Goal: Task Accomplishment & Management: Complete application form

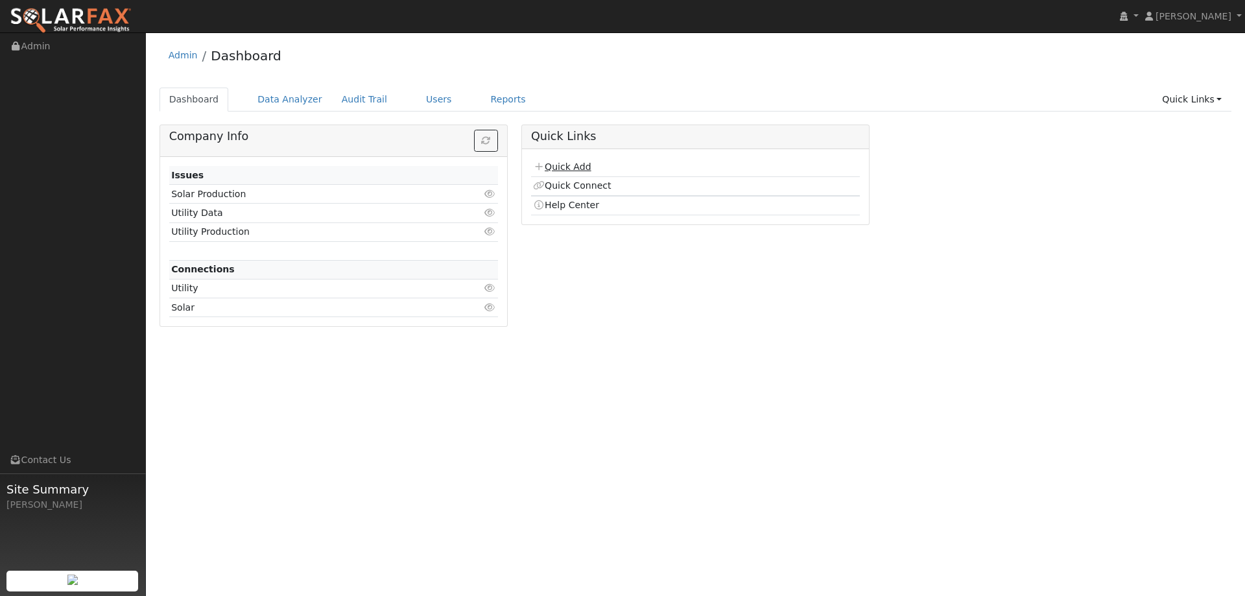
click at [584, 167] on link "Quick Add" at bounding box center [562, 167] width 58 height 10
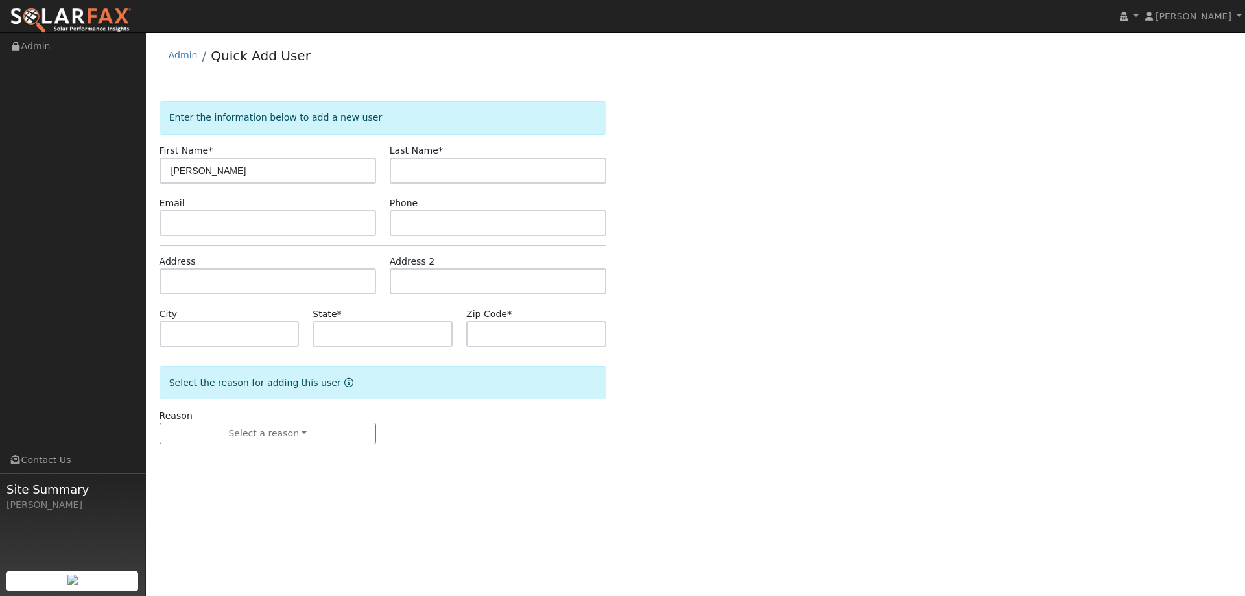
type input "[PERSON_NAME]"
paste input "[EMAIL_ADDRESS][DOMAIN_NAME]"
type input "scott_lantz@hotmail.com"
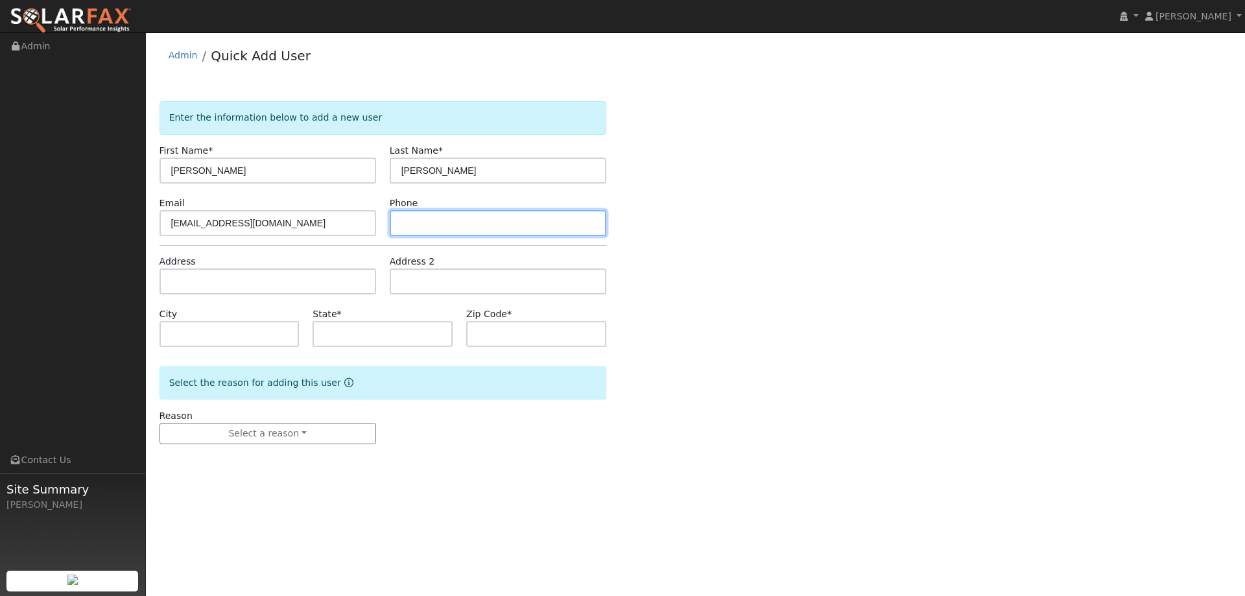
click at [446, 219] on input "text" at bounding box center [498, 223] width 217 height 26
paste input "(530) 613-4630"
type input "(530) 613-4630"
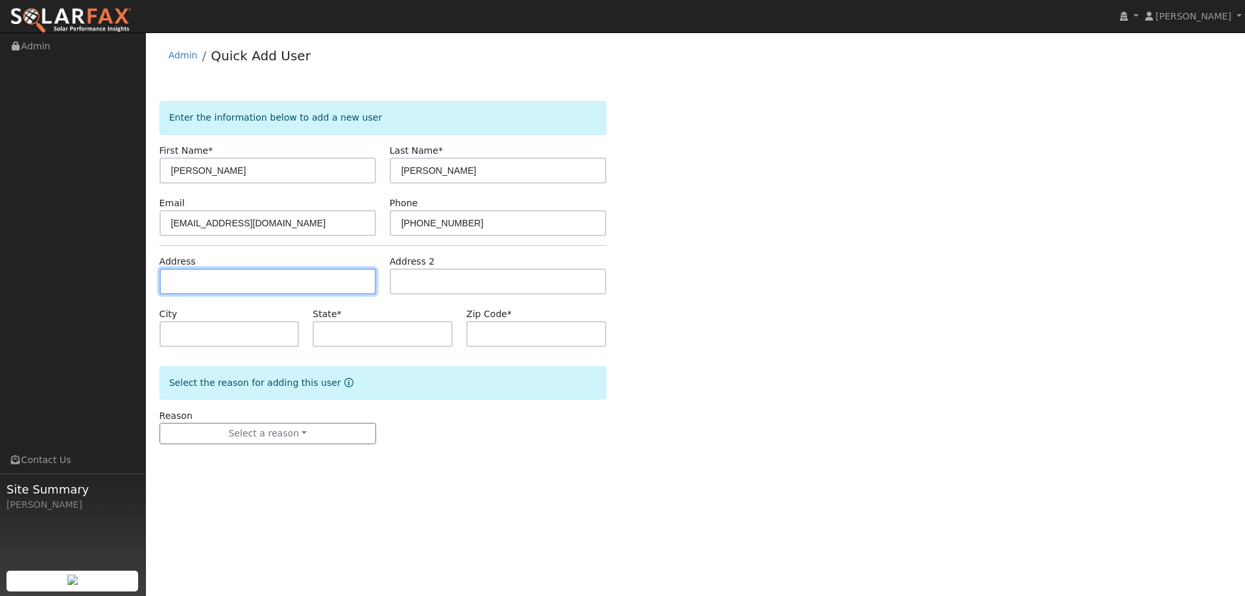
click at [317, 291] on input "text" at bounding box center [268, 282] width 217 height 26
paste input "3440 Argonaut Avenue"
type input "3440 Argonaut Avenue"
type input "Rocklin"
type input "CA"
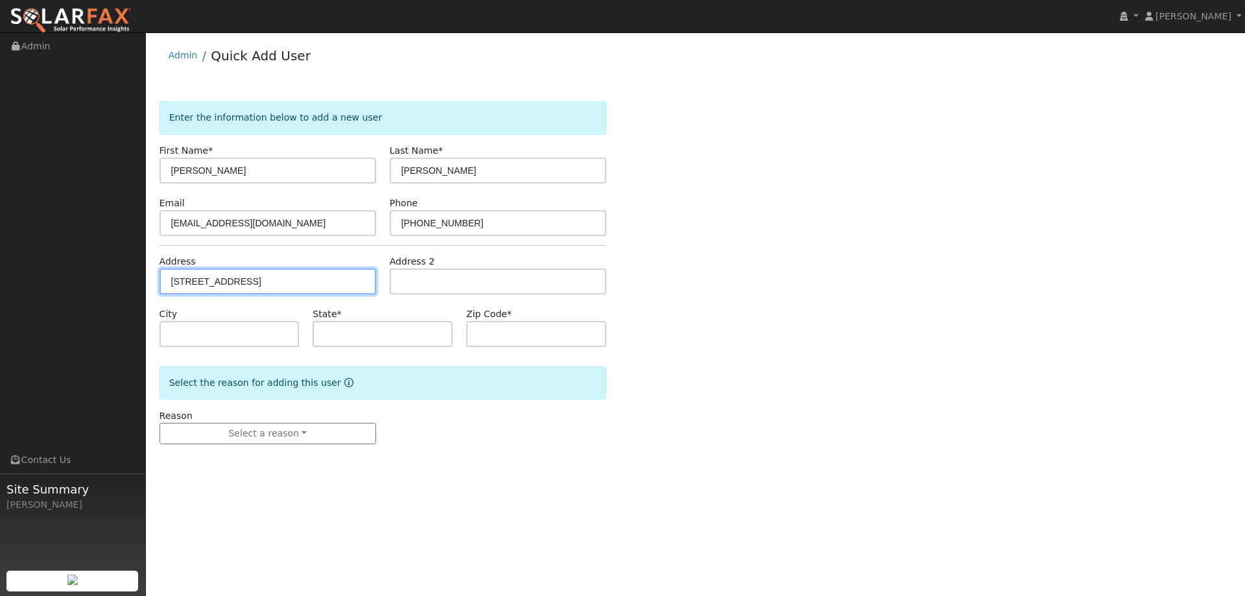
type input "95677"
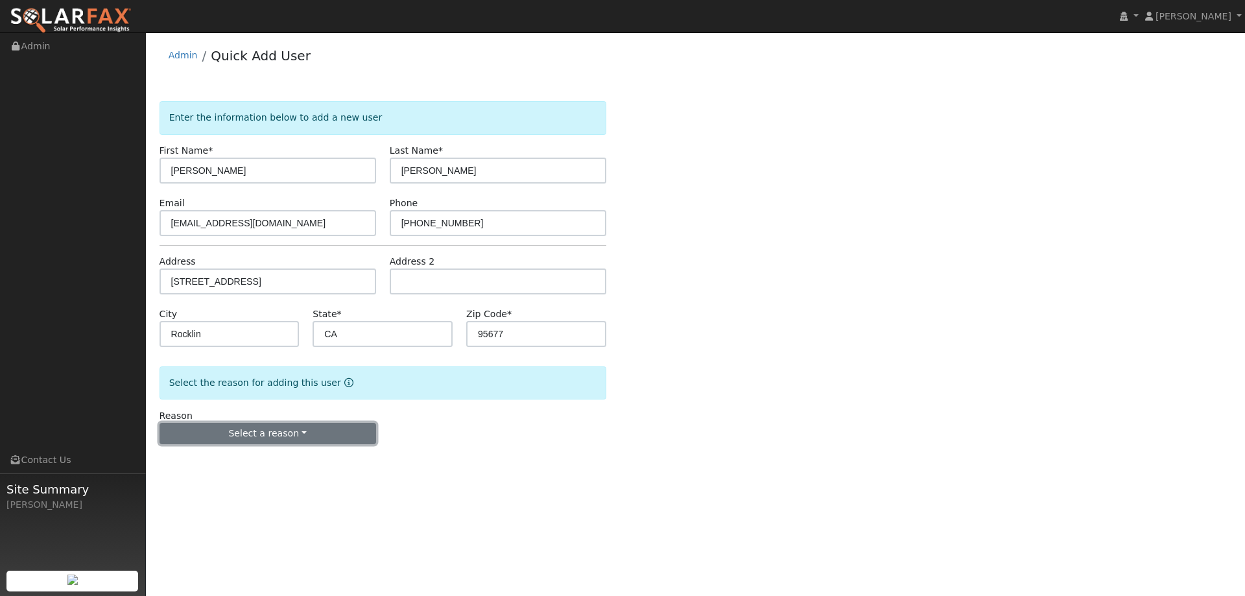
click at [269, 424] on button "Select a reason" at bounding box center [268, 434] width 217 height 22
click at [258, 467] on link "New lead" at bounding box center [231, 460] width 143 height 18
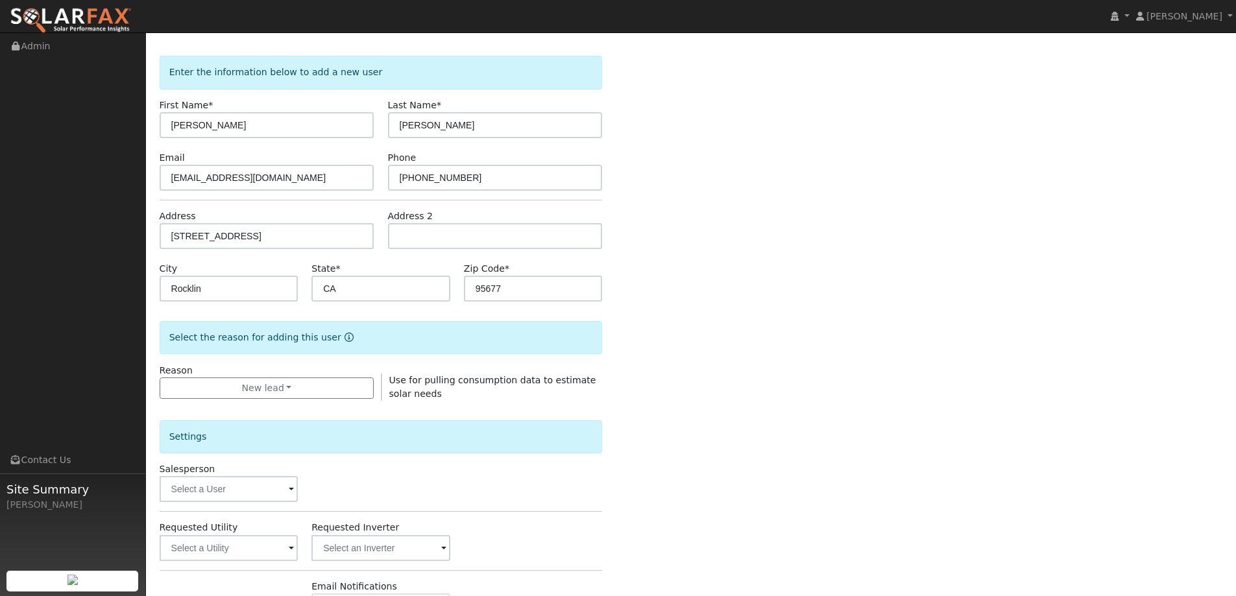
scroll to position [65, 0]
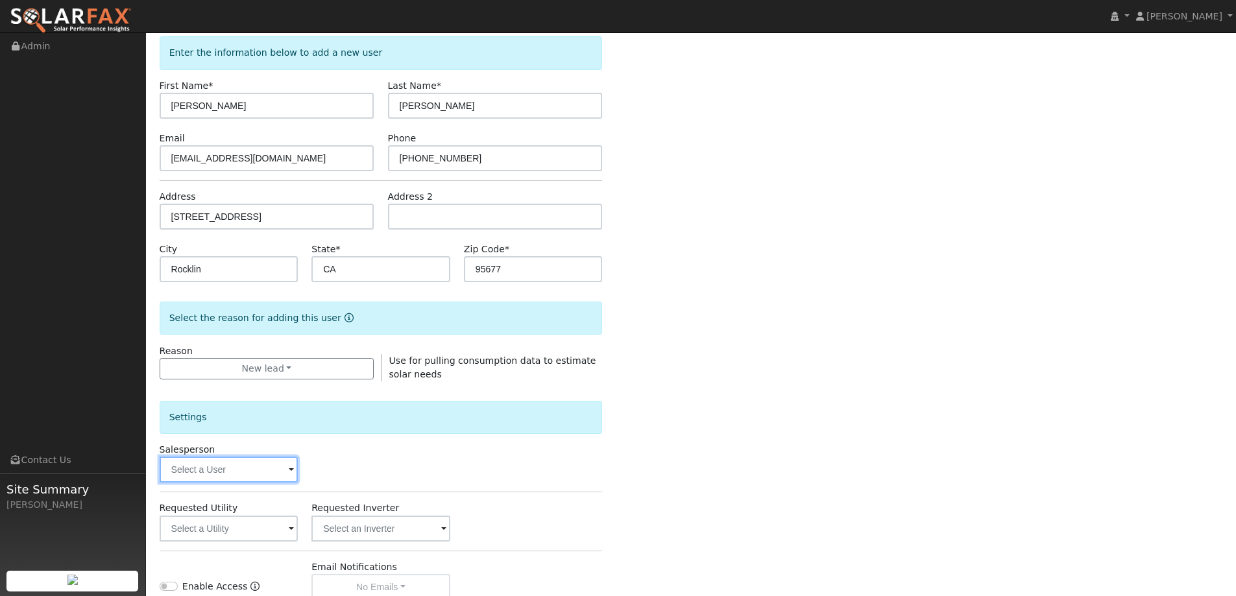
click at [280, 468] on input "text" at bounding box center [229, 470] width 139 height 26
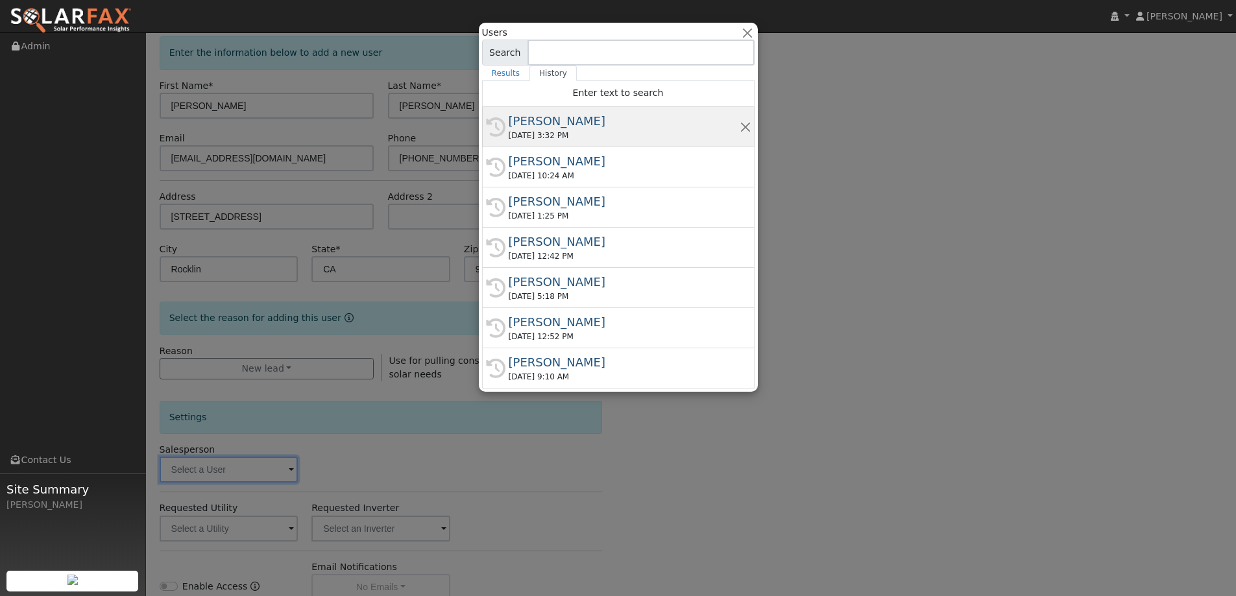
click at [599, 131] on div "08/27/2025 3:32 PM" at bounding box center [624, 136] width 231 height 12
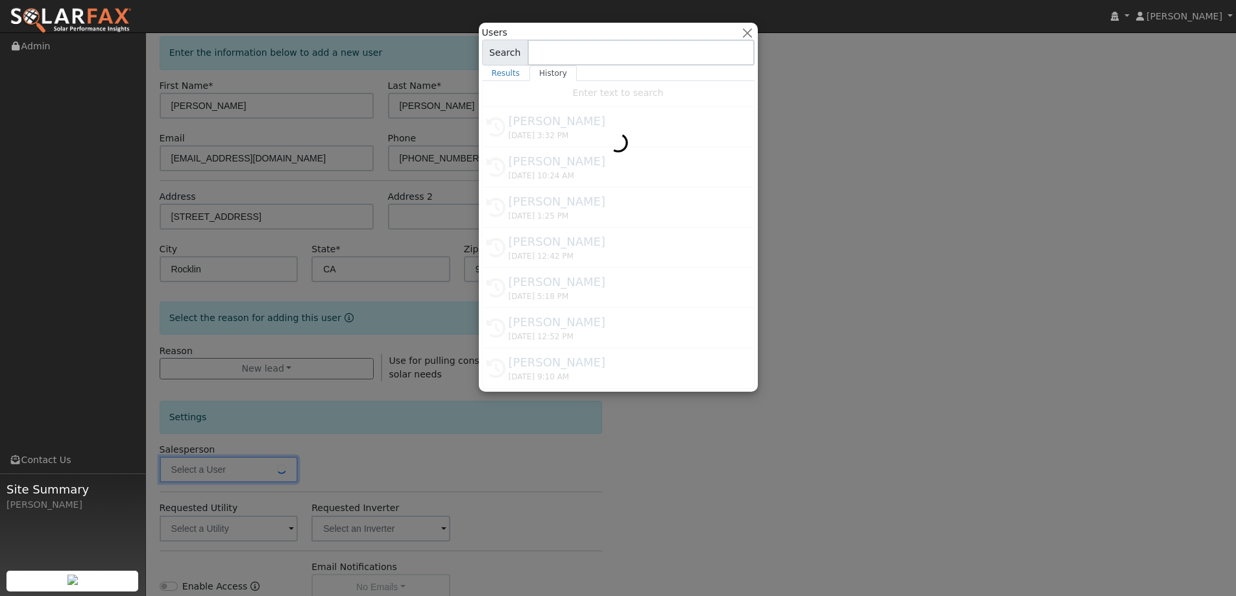
type input "Kelsey Commerford"
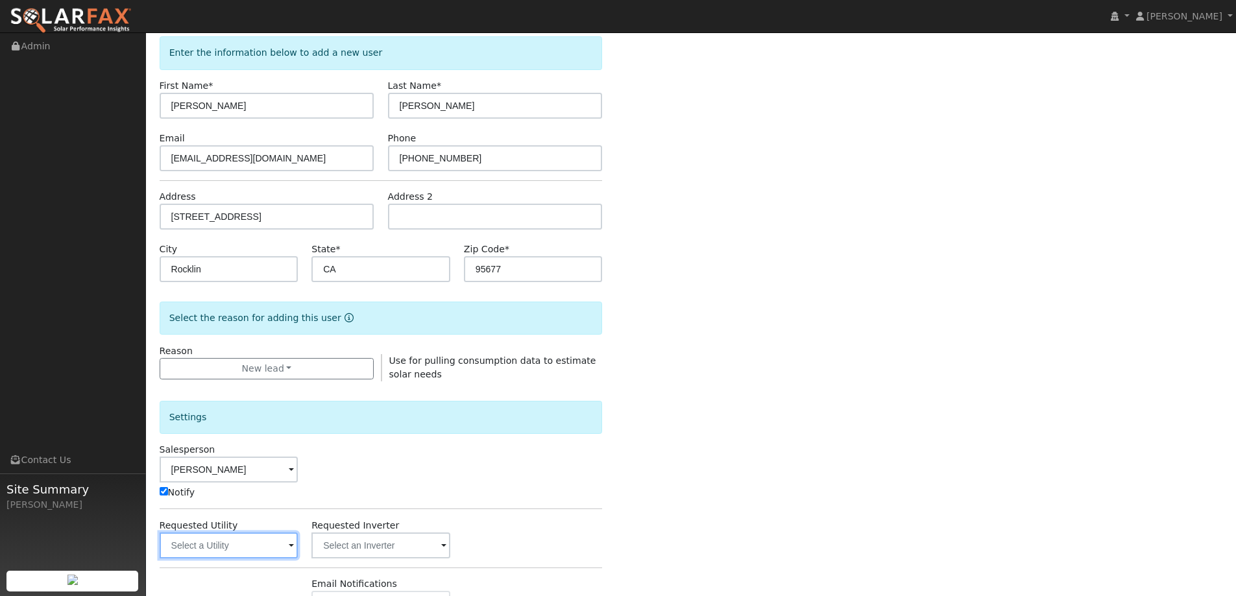
click at [276, 544] on input "text" at bounding box center [229, 546] width 139 height 26
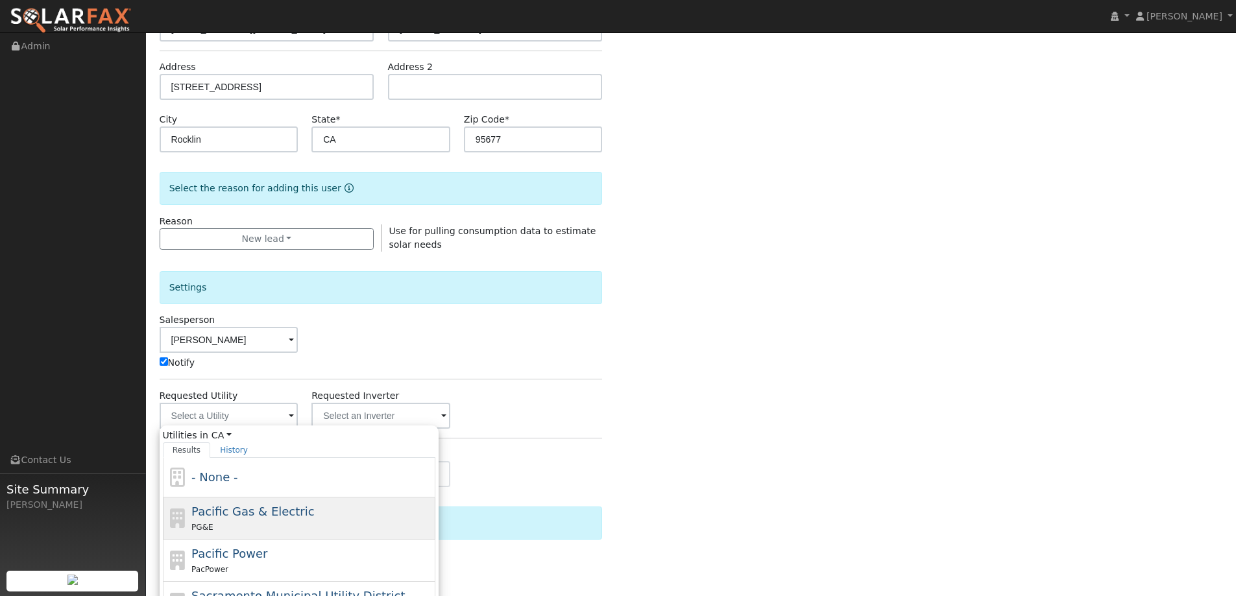
click at [344, 519] on div "Pacific Gas & Electric PG&E" at bounding box center [311, 518] width 241 height 31
type input "Pacific Gas & Electric"
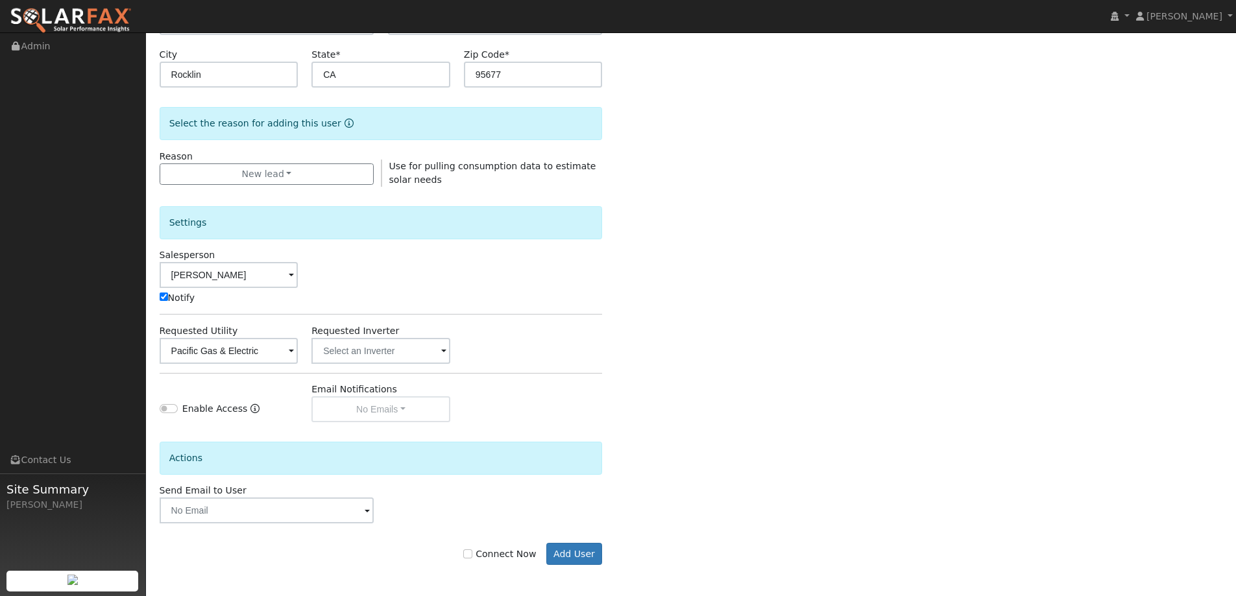
scroll to position [261, 0]
click at [472, 555] on input "Connect Now" at bounding box center [467, 552] width 9 height 9
checkbox input "true"
click at [562, 559] on button "Add User" at bounding box center [574, 553] width 56 height 22
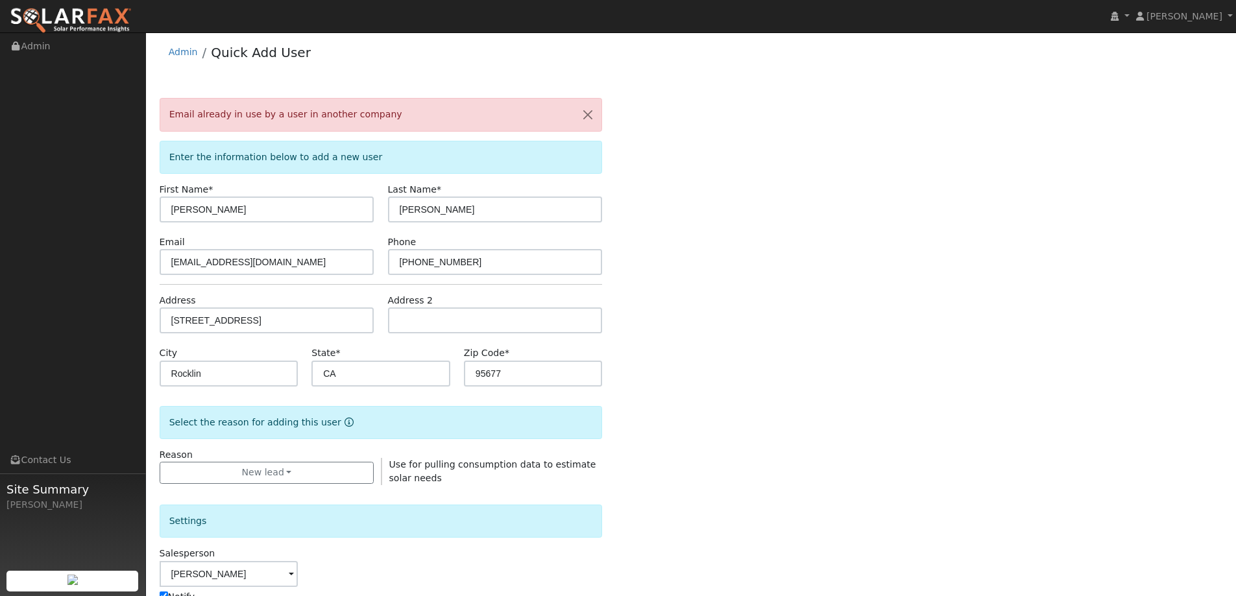
scroll to position [0, 0]
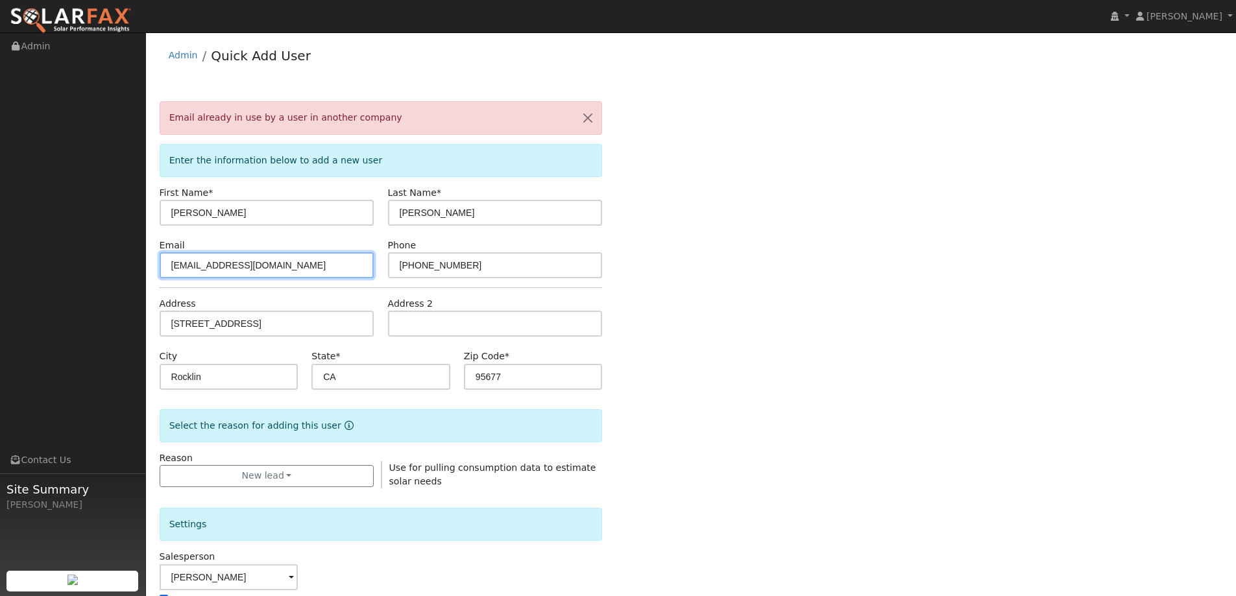
drag, startPoint x: 306, startPoint y: 266, endPoint x: 167, endPoint y: 271, distance: 139.6
click at [167, 271] on input "scott_lantz@hotmail.com" at bounding box center [267, 265] width 215 height 26
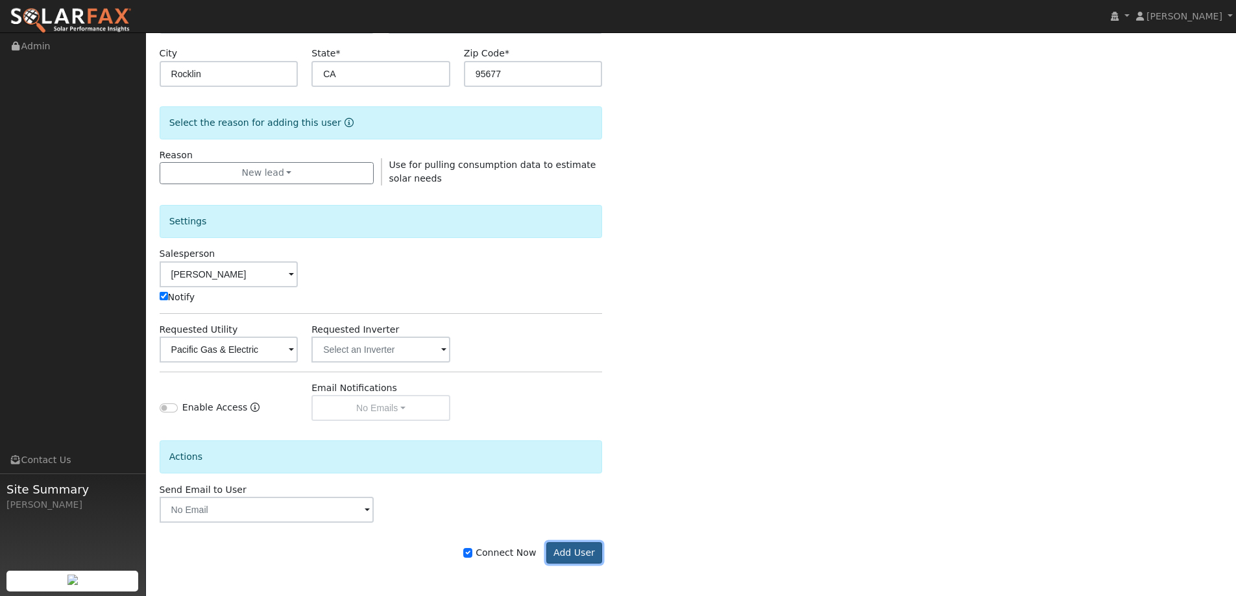
click at [594, 561] on button "Add User" at bounding box center [574, 553] width 56 height 22
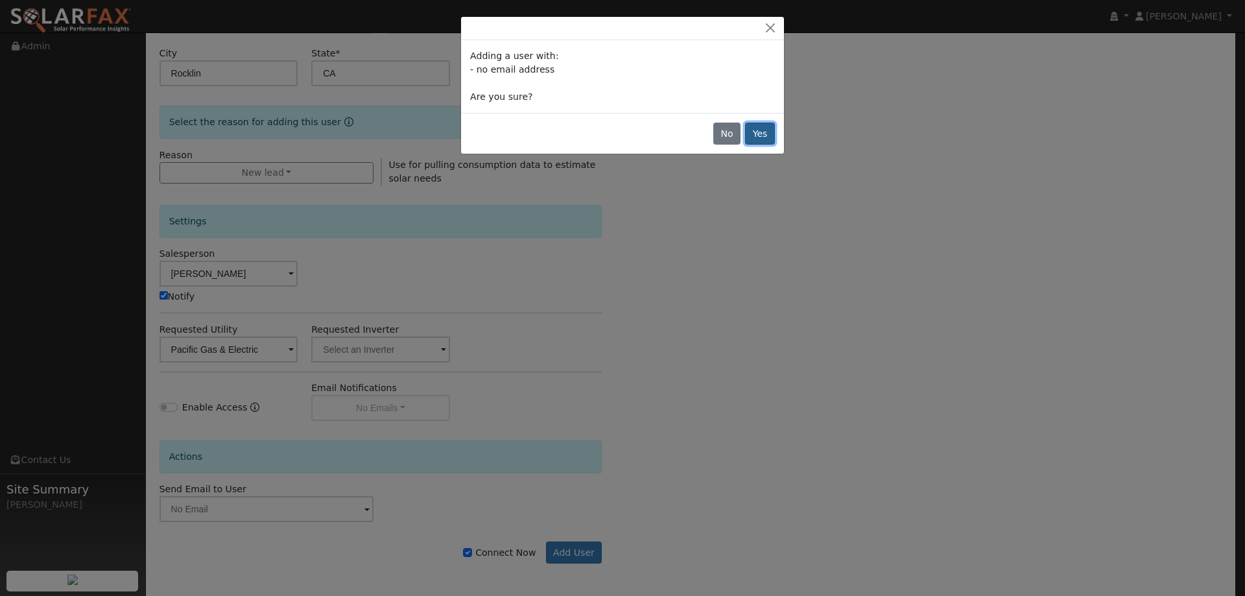
click at [758, 132] on button "Yes" at bounding box center [760, 134] width 30 height 22
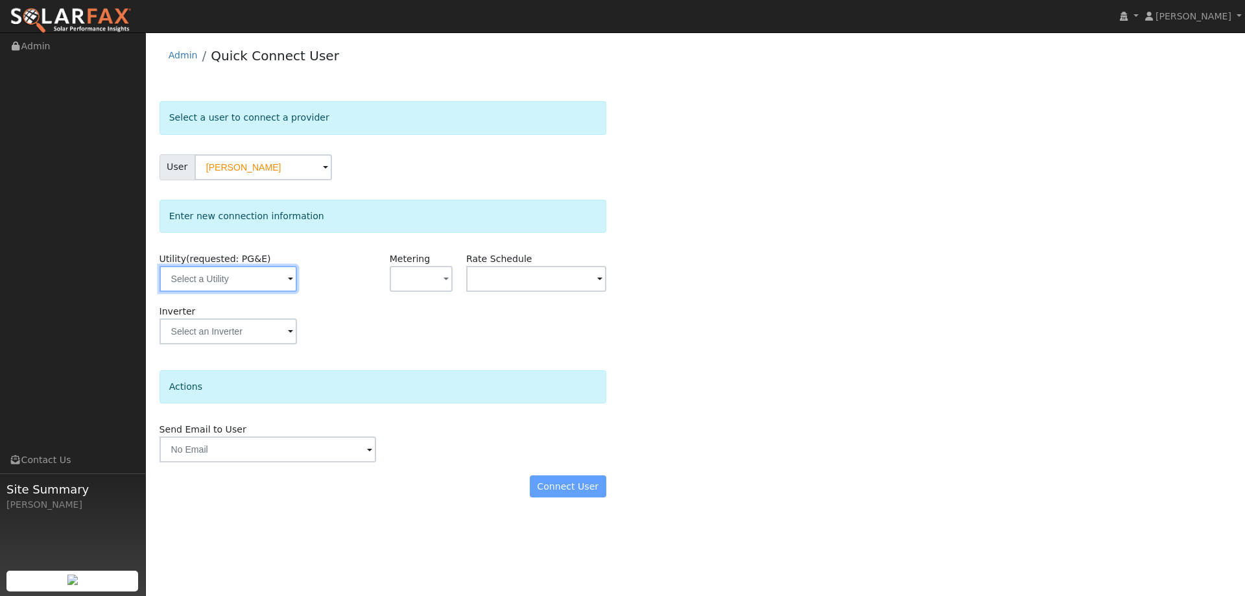
click at [282, 272] on input "text" at bounding box center [229, 279] width 138 height 26
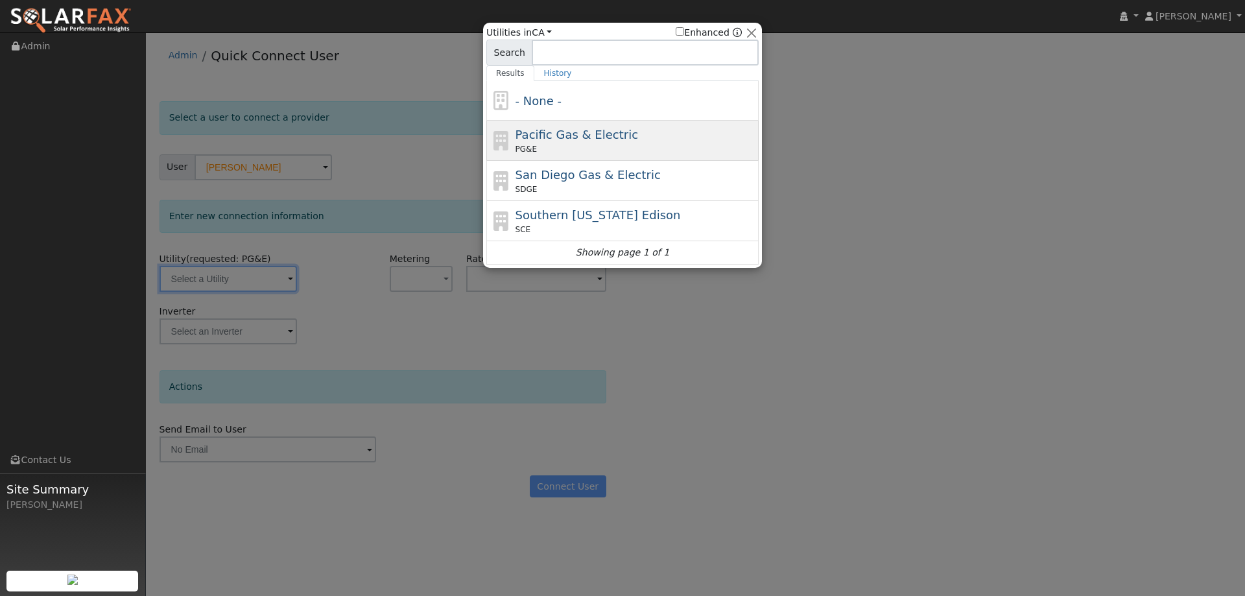
click at [551, 148] on div "PG&E" at bounding box center [636, 149] width 241 height 12
type input "PG&E"
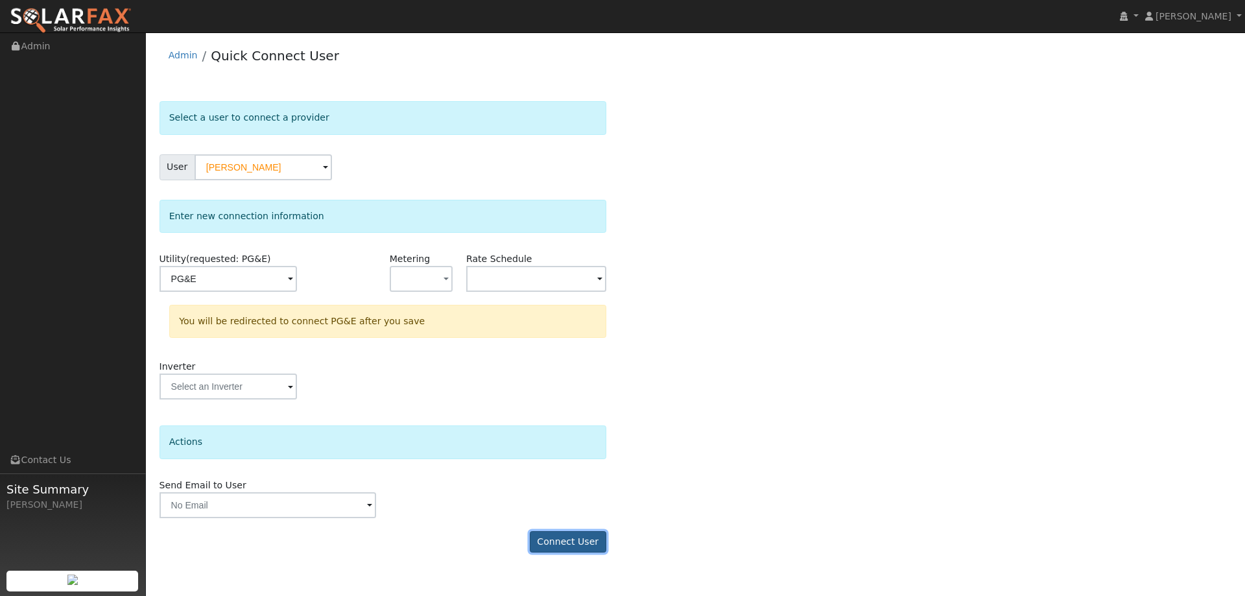
click at [542, 533] on button "Connect User" at bounding box center [568, 542] width 77 height 22
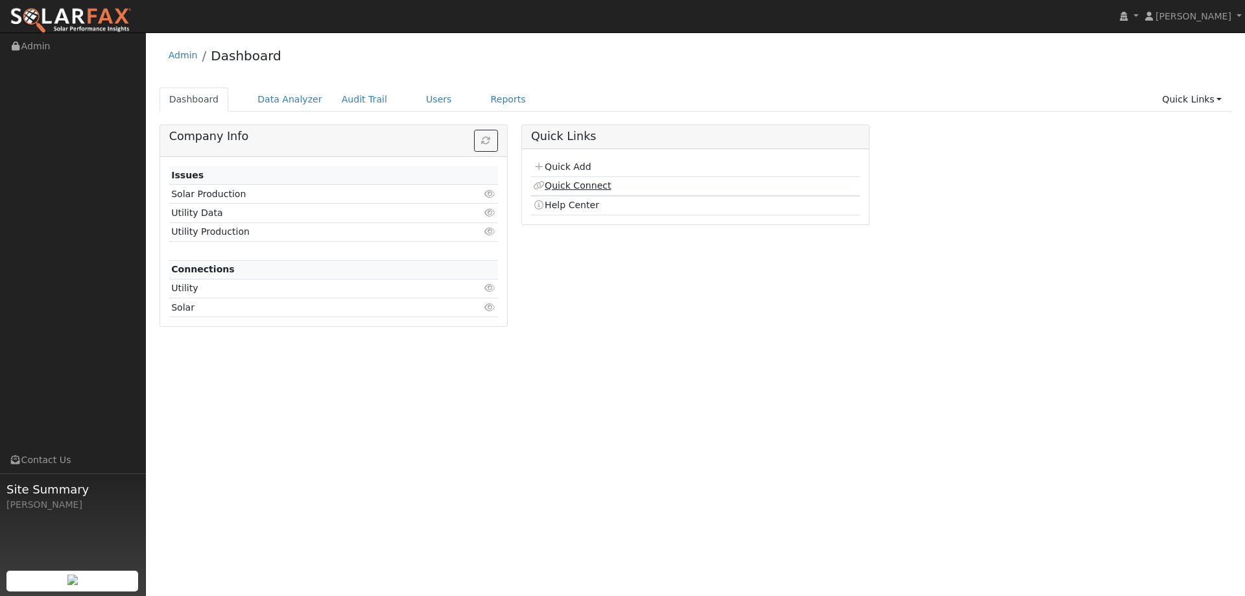
click at [557, 186] on link "Quick Connect" at bounding box center [572, 185] width 78 height 10
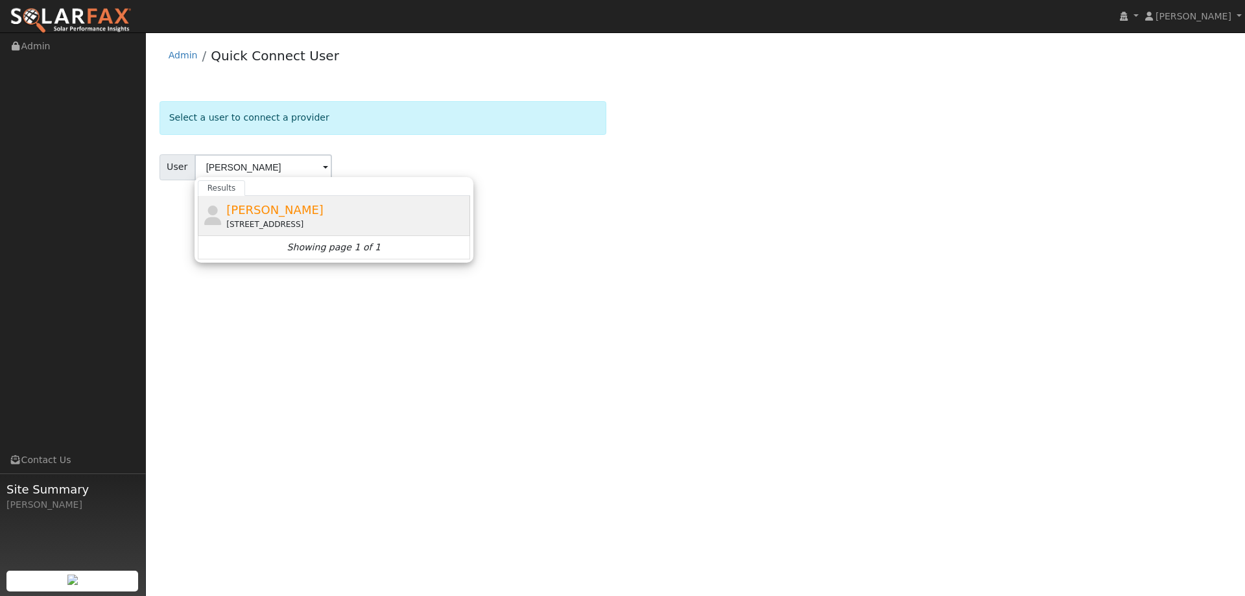
click at [262, 199] on div "[PERSON_NAME] [STREET_ADDRESS]" at bounding box center [334, 216] width 272 height 40
type input "[PERSON_NAME]"
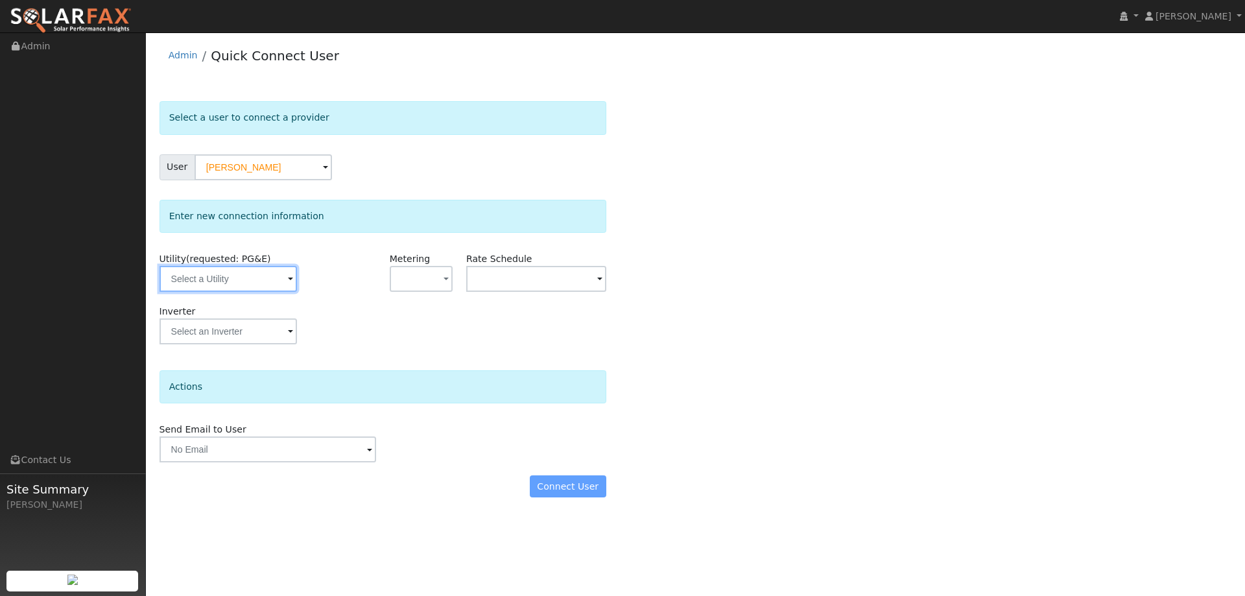
click at [232, 266] on input "text" at bounding box center [229, 279] width 138 height 26
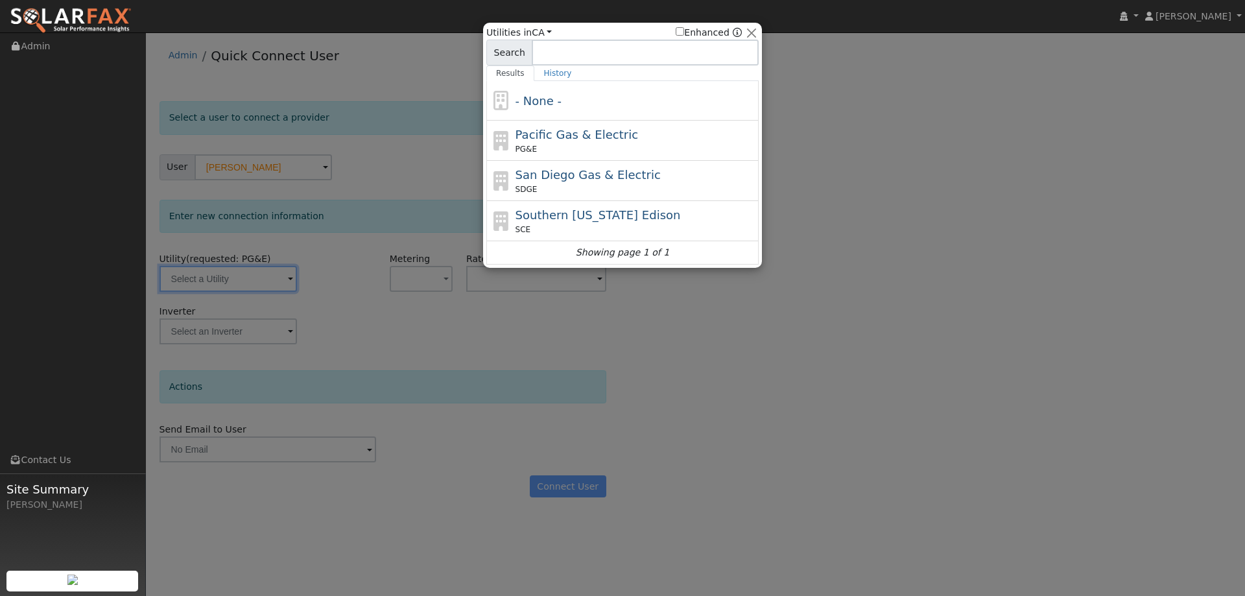
click at [235, 272] on div at bounding box center [622, 298] width 1245 height 596
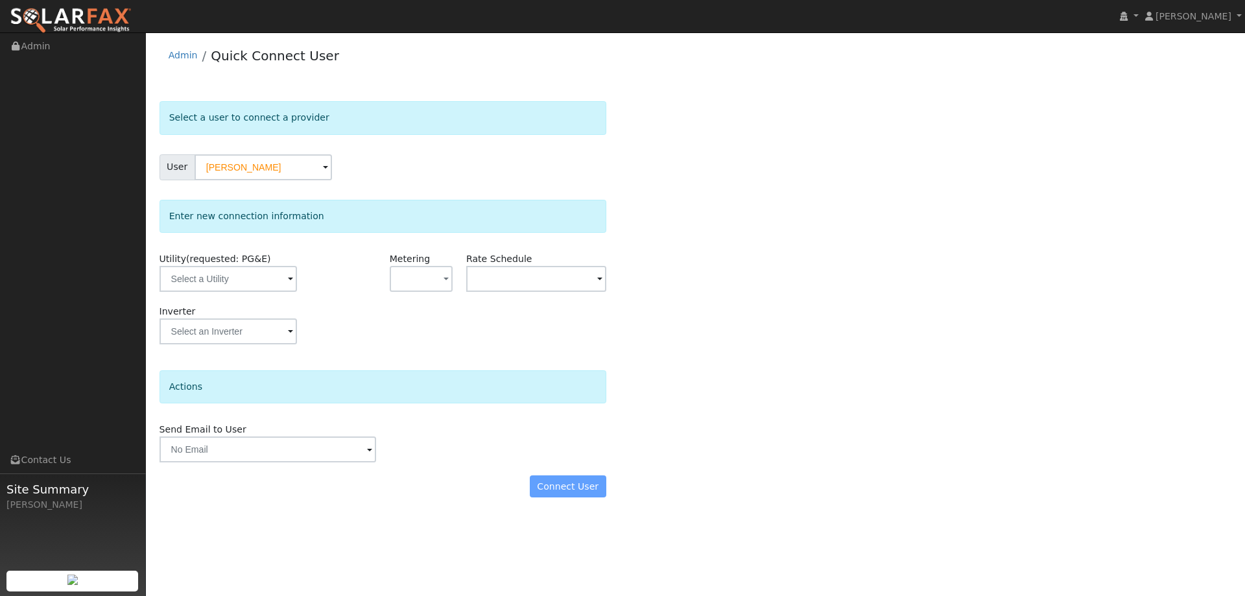
click at [288, 272] on span at bounding box center [290, 279] width 5 height 15
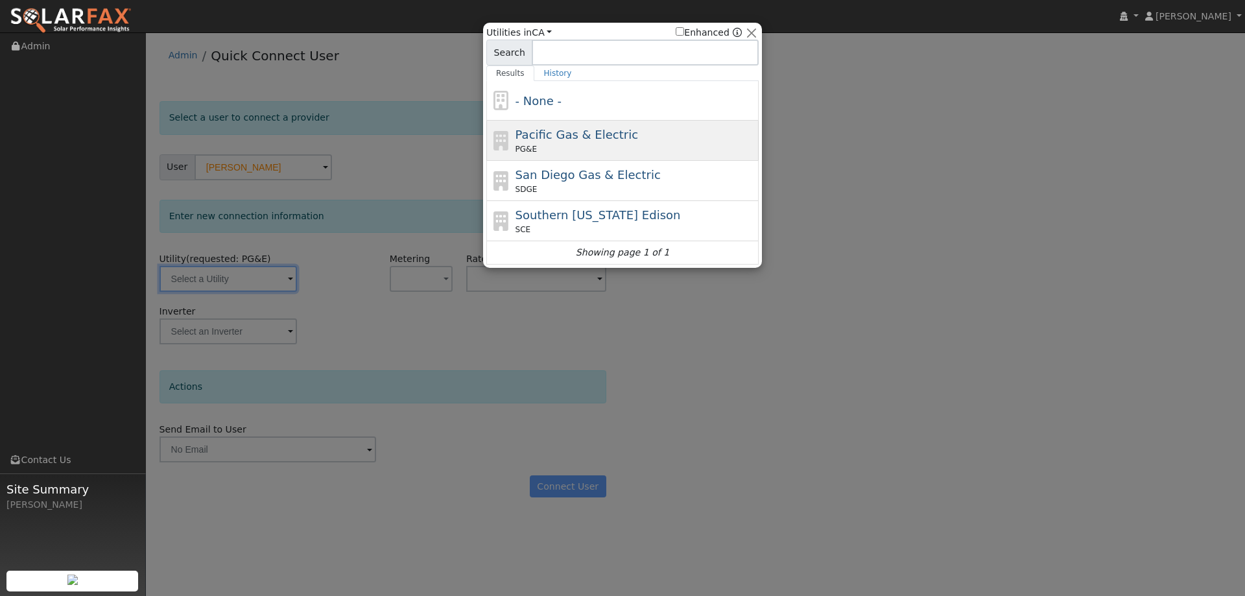
click at [599, 144] on div "PG&E" at bounding box center [636, 149] width 241 height 12
type input "PG&E"
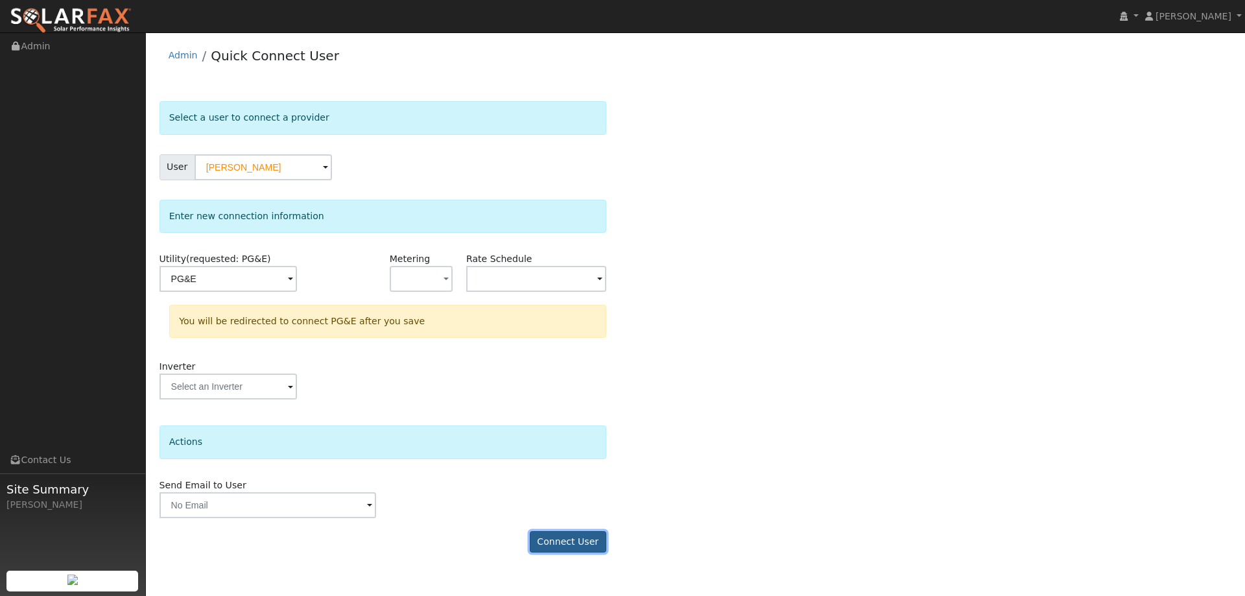
click at [595, 541] on button "Connect User" at bounding box center [568, 542] width 77 height 22
